Goal: Information Seeking & Learning: Learn about a topic

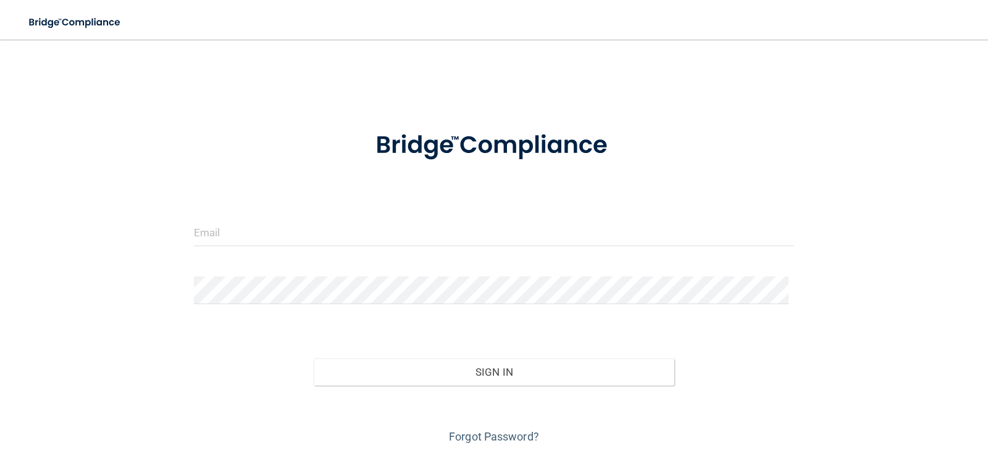
click at [295, 214] on form "Invalid email/password. You don't have permission to access that page. Sign In …" at bounding box center [494, 281] width 601 height 334
click at [285, 230] on input "email" at bounding box center [494, 233] width 601 height 28
type input "[EMAIL_ADDRESS][DOMAIN_NAME]"
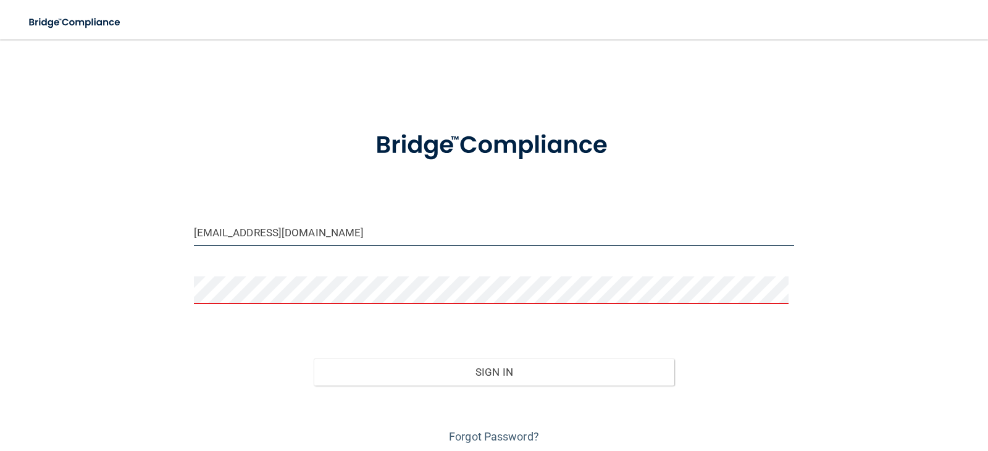
drag, startPoint x: 359, startPoint y: 227, endPoint x: 22, endPoint y: 180, distance: 341.2
click at [22, 180] on main "[EMAIL_ADDRESS][DOMAIN_NAME] Invalid email/password. You don't have permission …" at bounding box center [494, 246] width 988 height 412
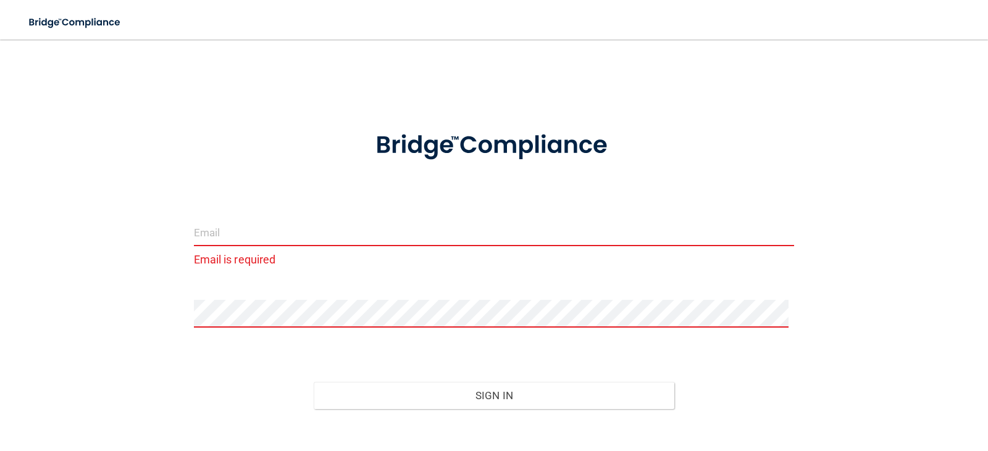
click at [234, 233] on input "email" at bounding box center [494, 233] width 601 height 28
type input "[PERSON_NAME][EMAIL_ADDRESS][DOMAIN_NAME]"
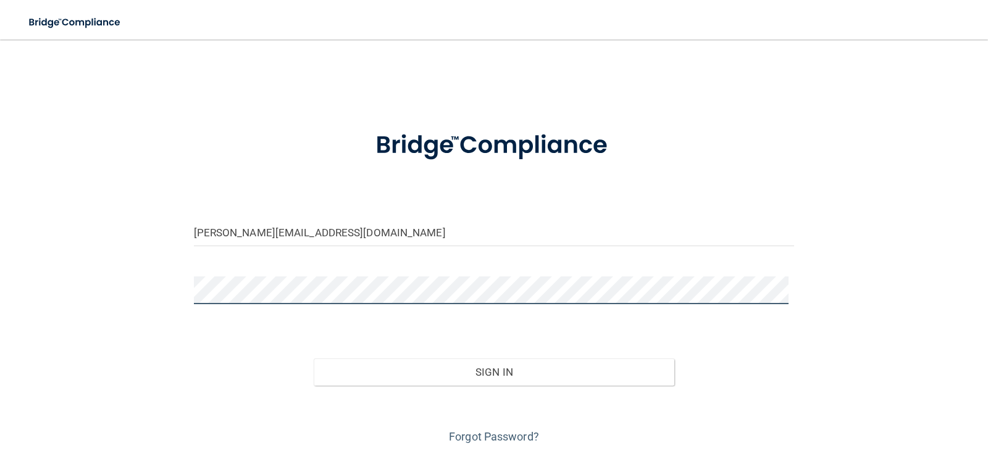
click at [314, 359] on button "Sign In" at bounding box center [494, 372] width 361 height 27
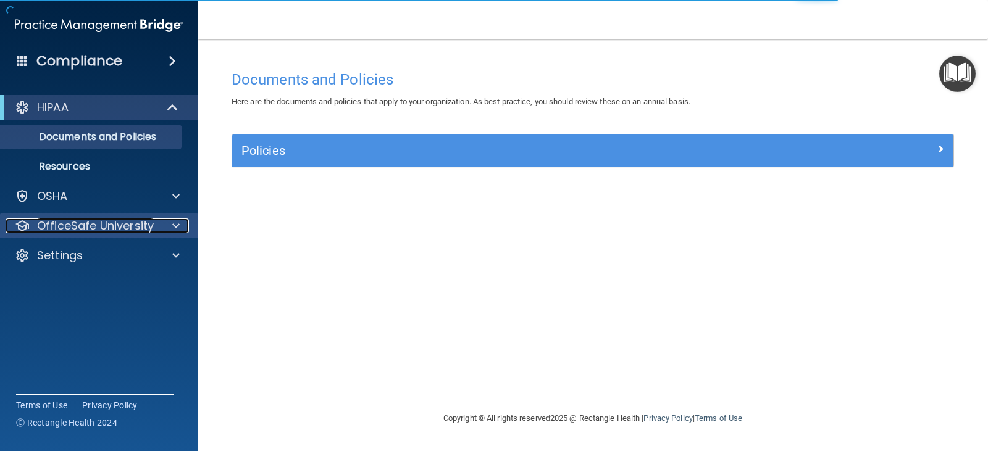
click at [71, 219] on p "OfficeSafe University" at bounding box center [95, 226] width 117 height 15
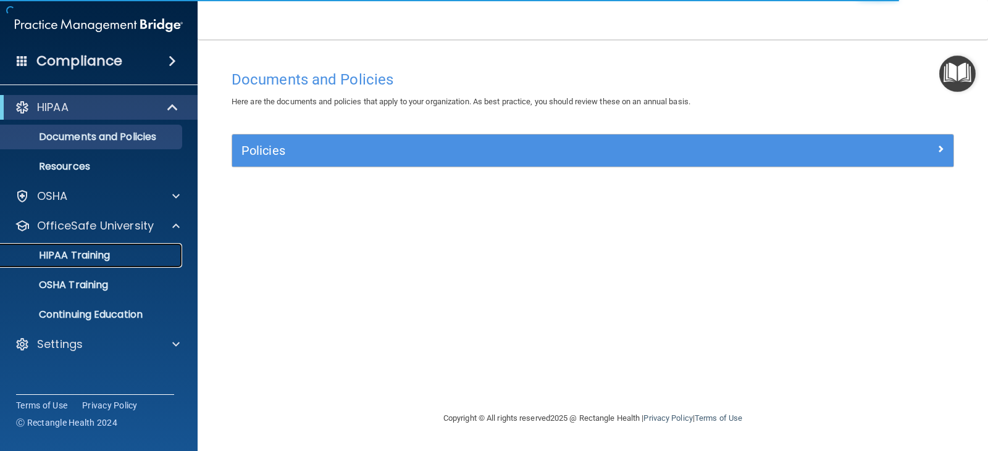
click at [65, 251] on p "HIPAA Training" at bounding box center [59, 256] width 102 height 12
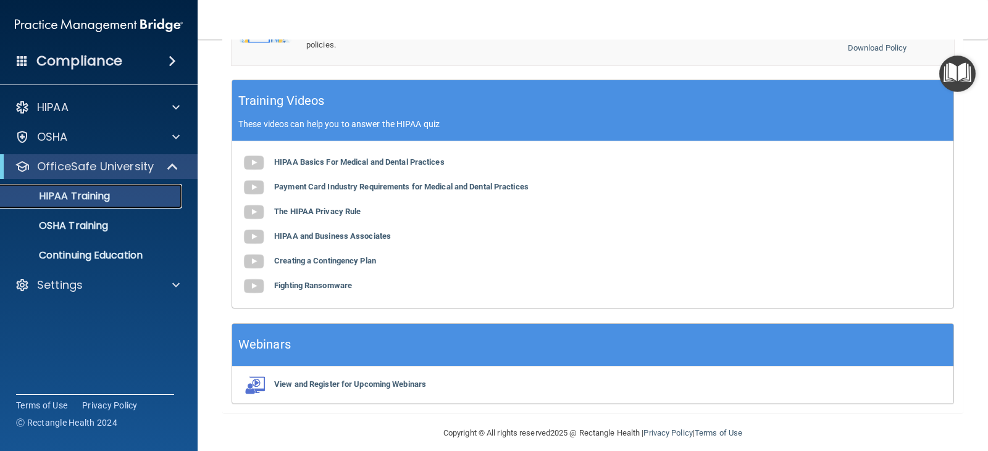
scroll to position [479, 0]
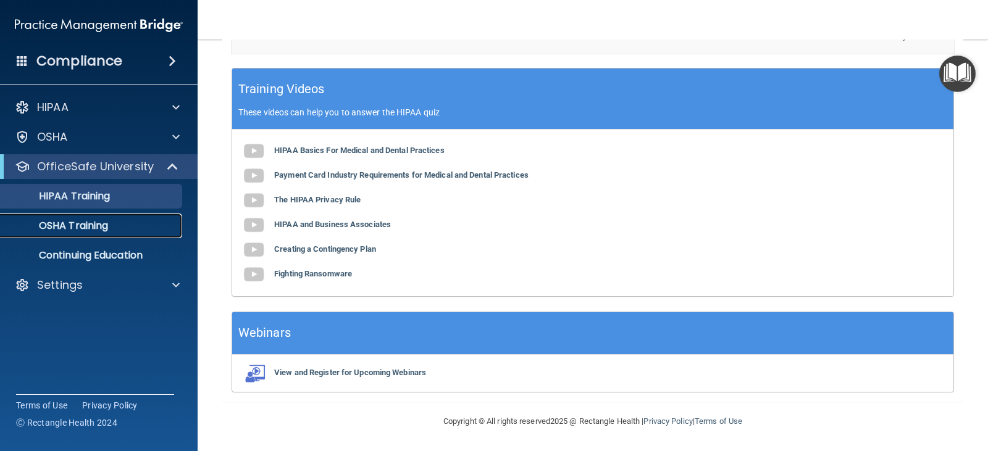
click at [104, 220] on p "OSHA Training" at bounding box center [58, 226] width 100 height 12
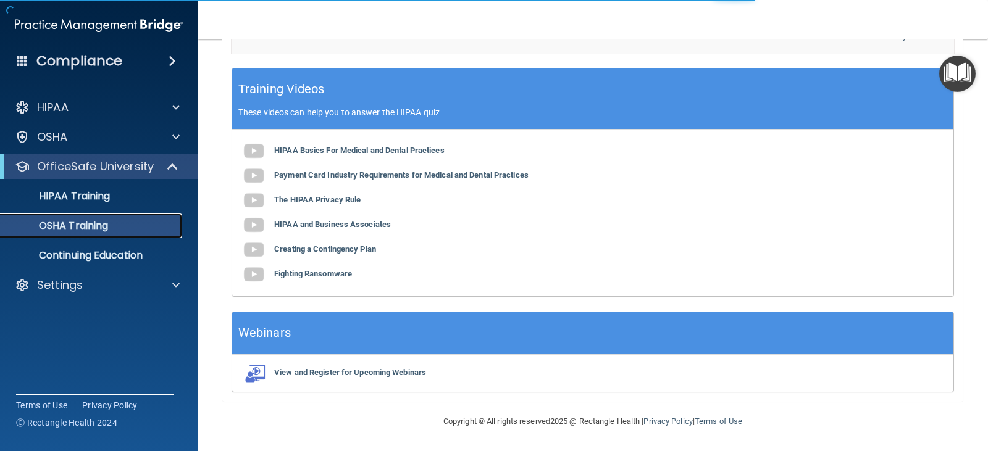
scroll to position [112, 0]
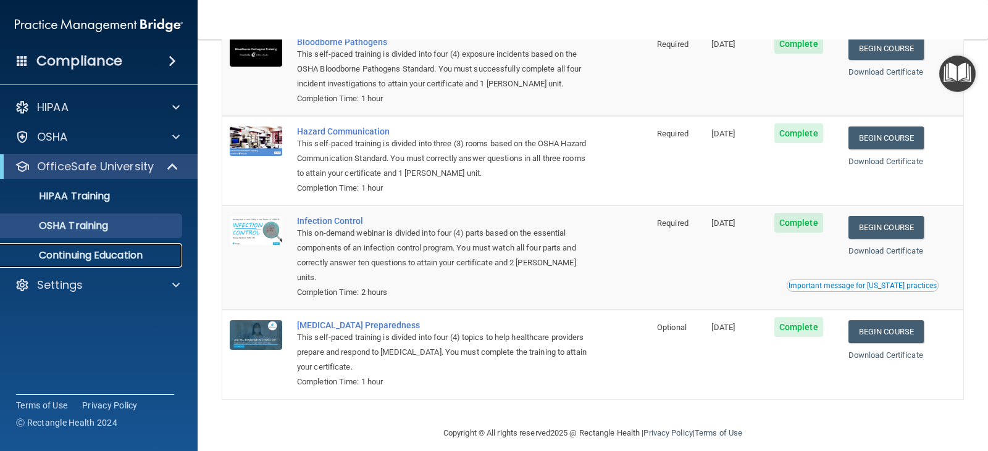
click at [72, 250] on p "Continuing Education" at bounding box center [92, 256] width 169 height 12
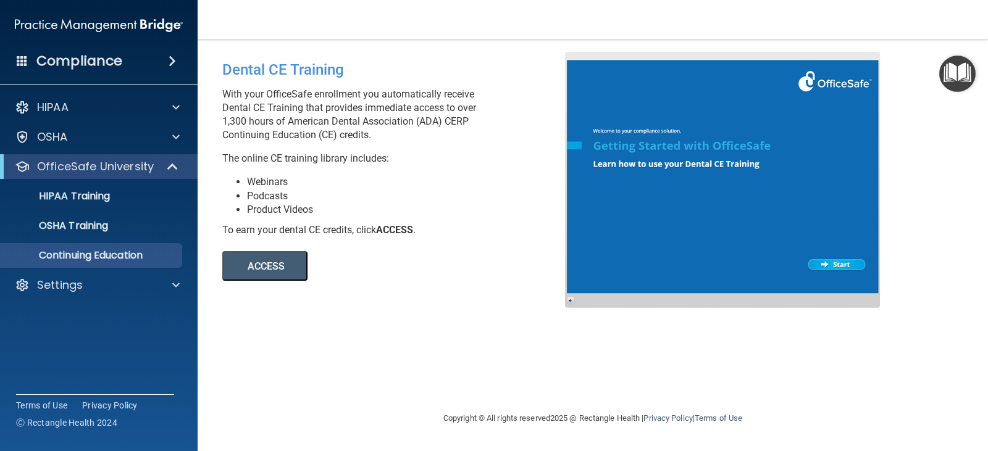
click at [286, 256] on button "ACCESS" at bounding box center [264, 266] width 85 height 30
